Goal: Task Accomplishment & Management: Complete application form

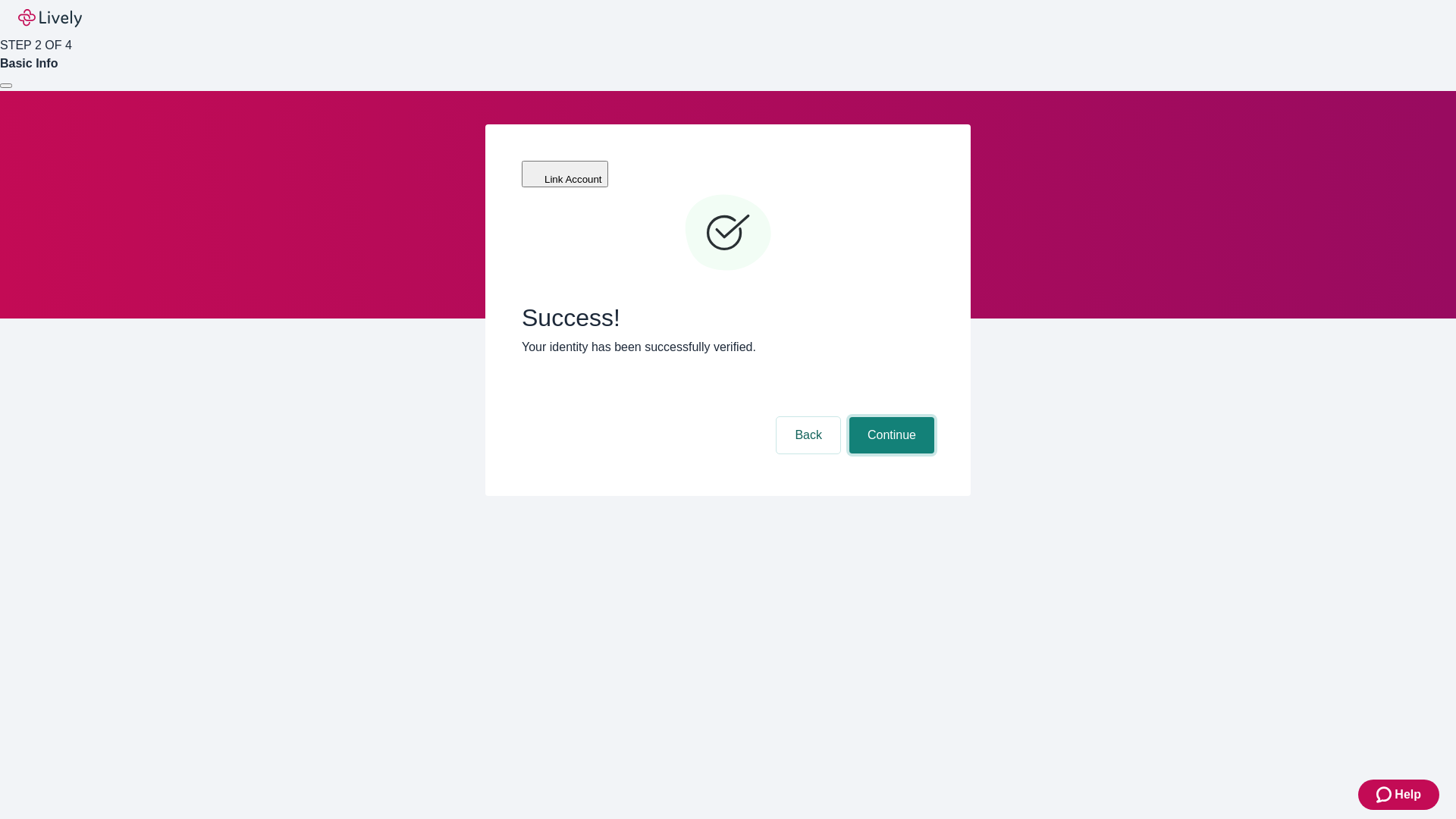
click at [890, 417] on button "Continue" at bounding box center [893, 435] width 85 height 37
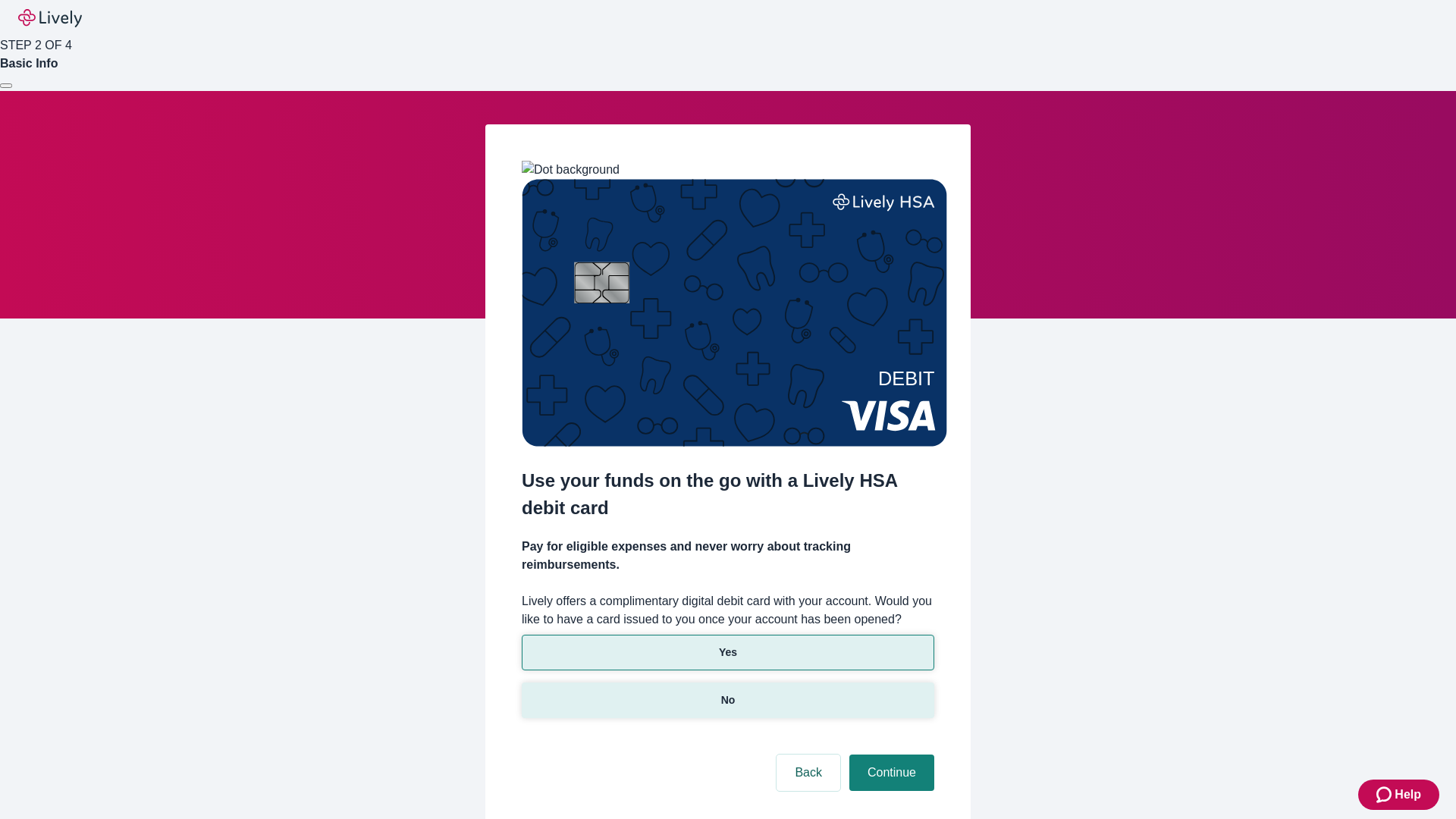
click at [727, 692] on p "No" at bounding box center [728, 700] width 14 height 16
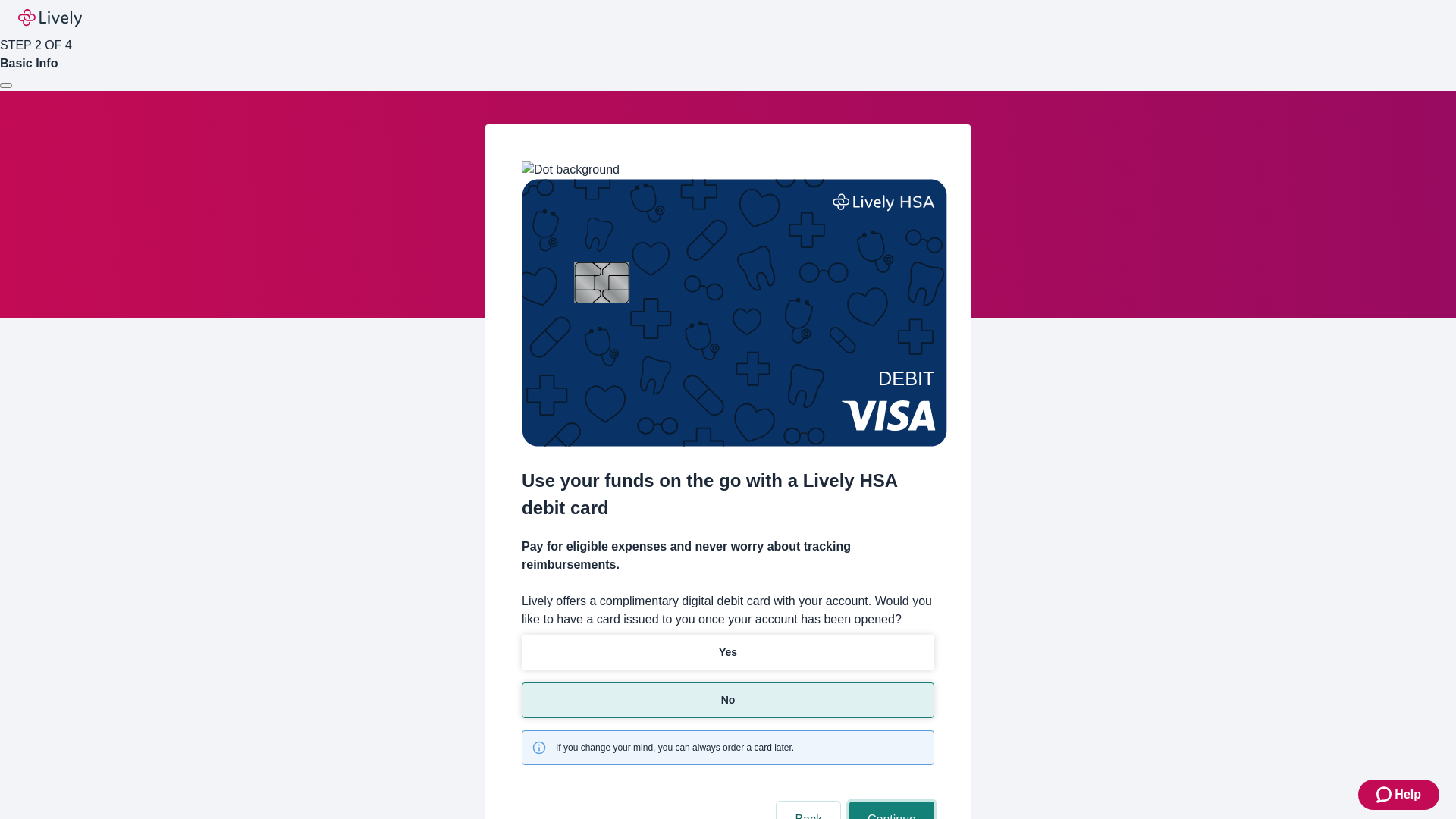
click at [890, 801] on button "Continue" at bounding box center [893, 819] width 85 height 37
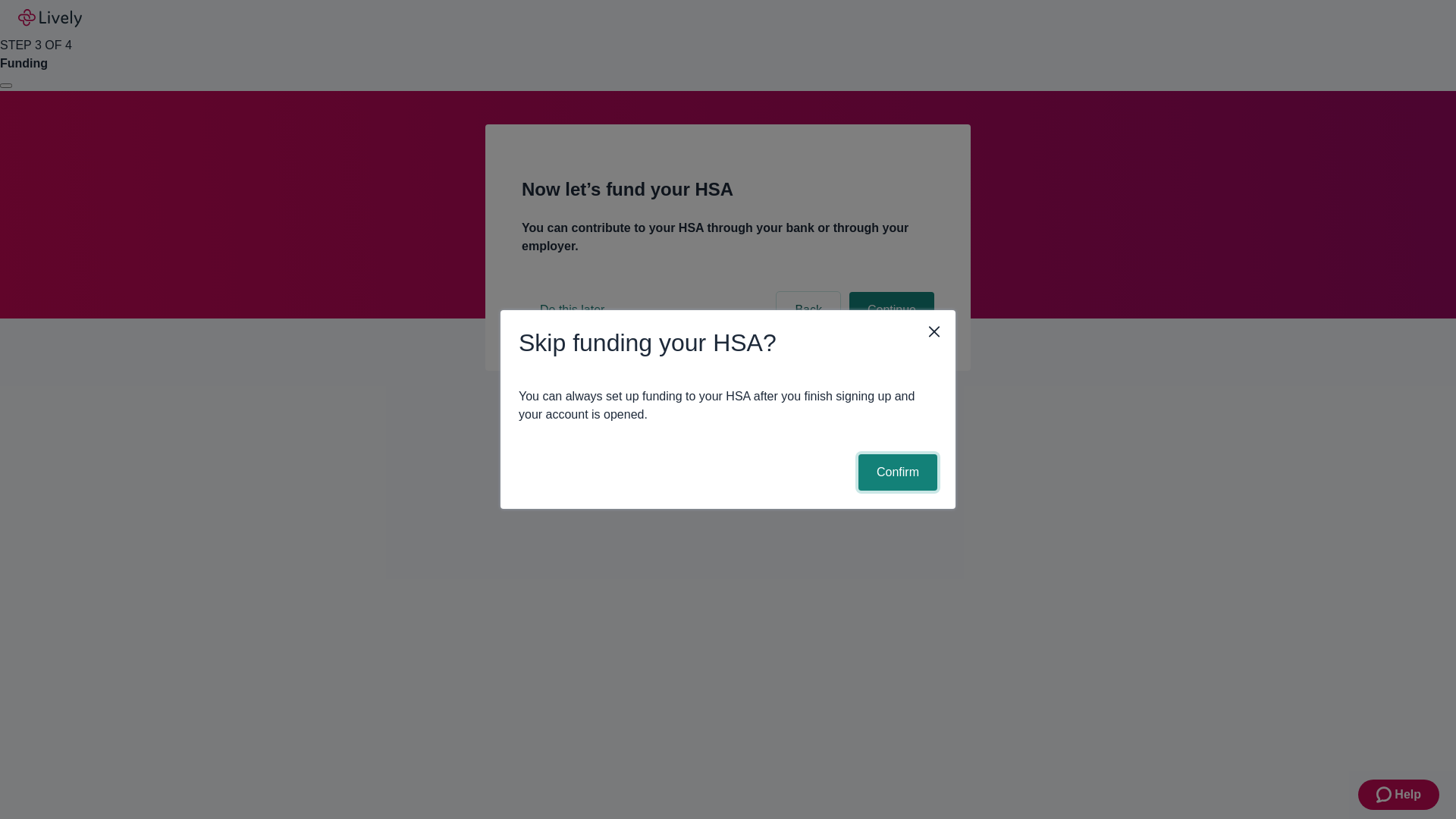
click at [896, 472] on button "Confirm" at bounding box center [898, 472] width 79 height 37
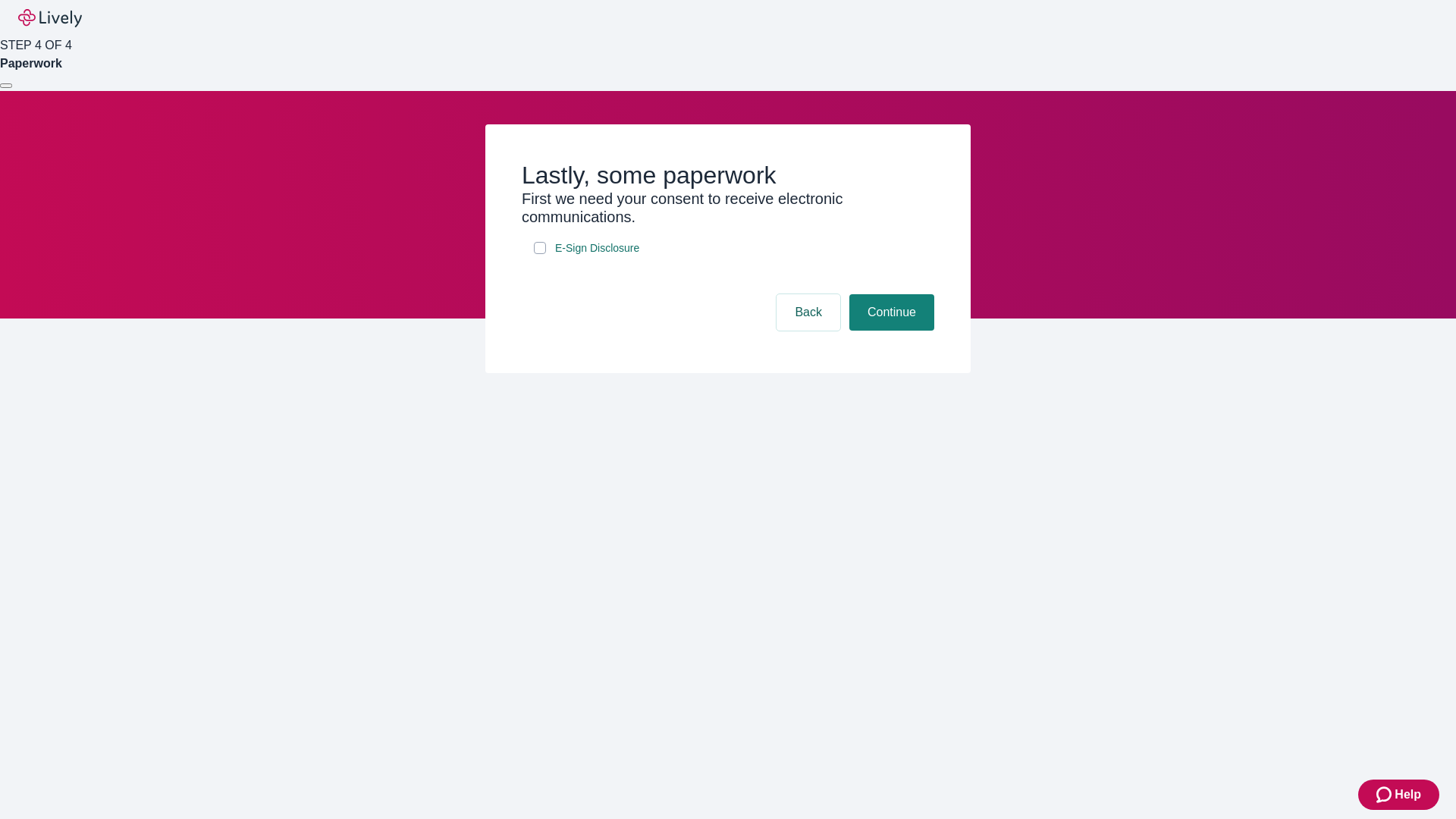
click at [540, 254] on input "E-Sign Disclosure" at bounding box center [540, 248] width 12 height 12
checkbox input "true"
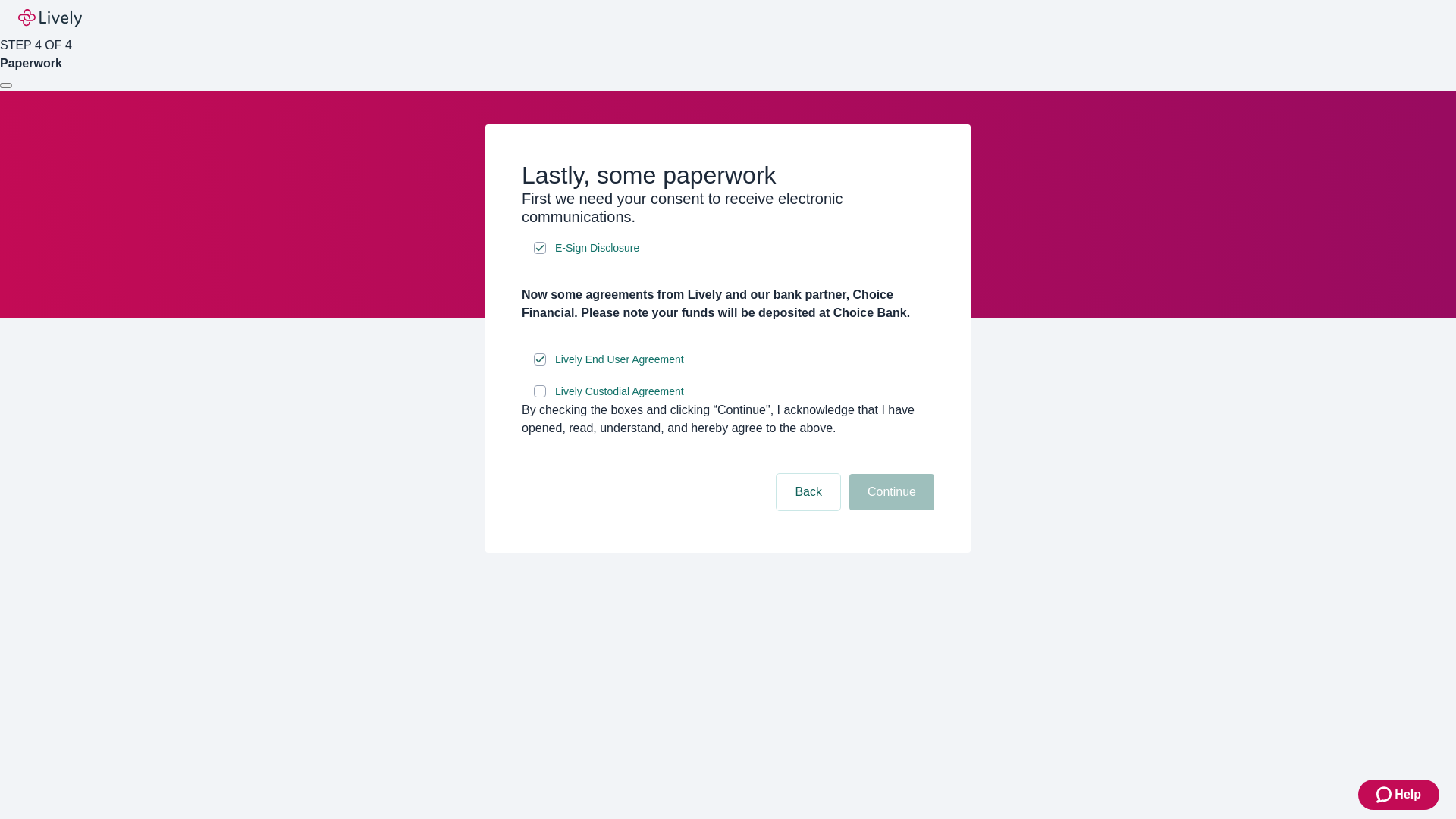
click at [540, 397] on input "Lively Custodial Agreement" at bounding box center [540, 391] width 12 height 12
checkbox input "true"
click at [890, 510] on button "Continue" at bounding box center [893, 492] width 85 height 37
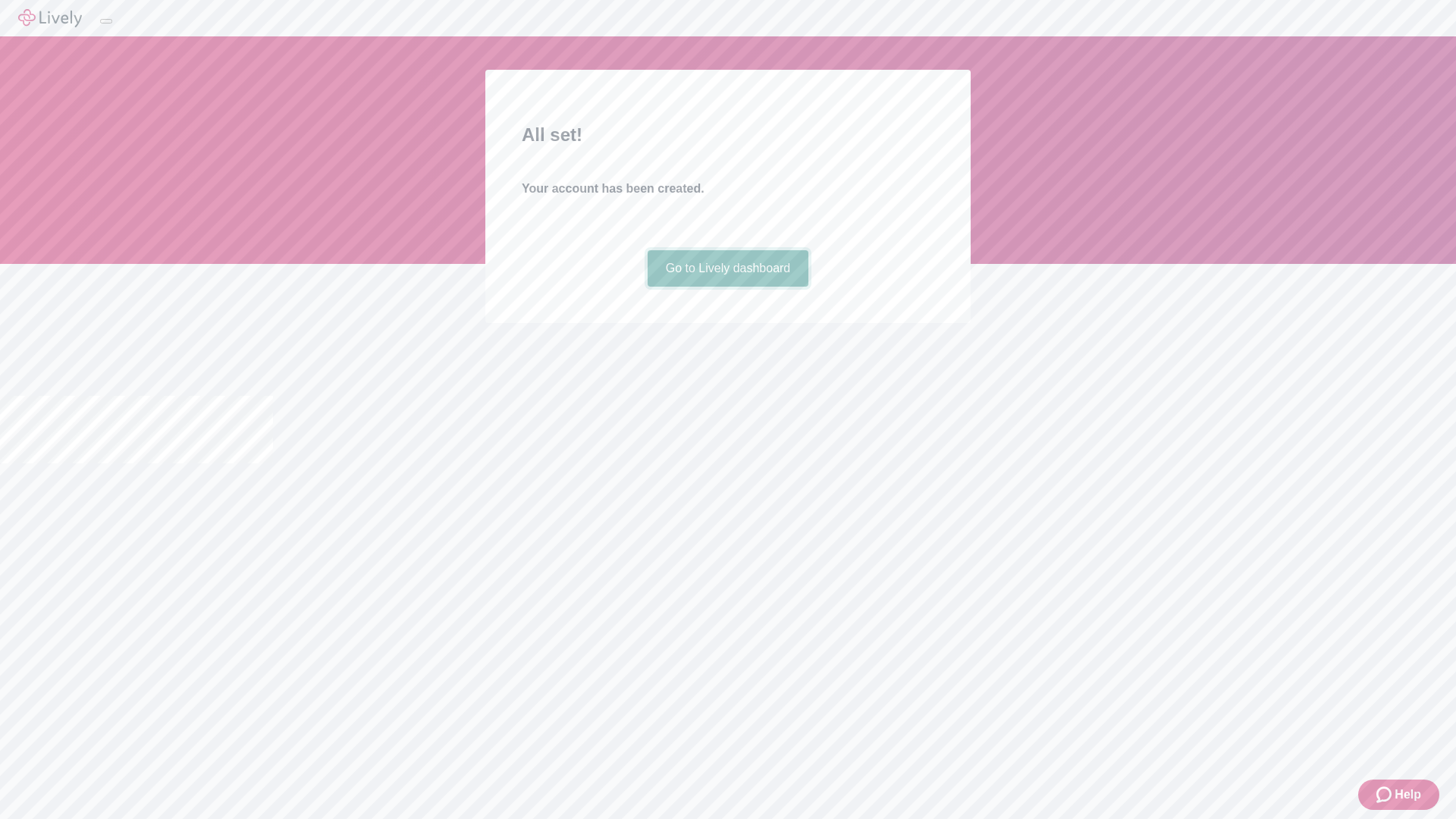
click at [727, 286] on link "Go to Lively dashboard" at bounding box center [729, 268] width 162 height 37
